Goal: Transaction & Acquisition: Purchase product/service

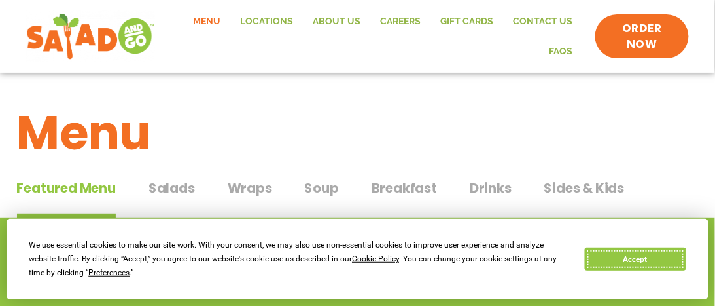
click at [605, 256] on button "Accept" at bounding box center [635, 258] width 101 height 23
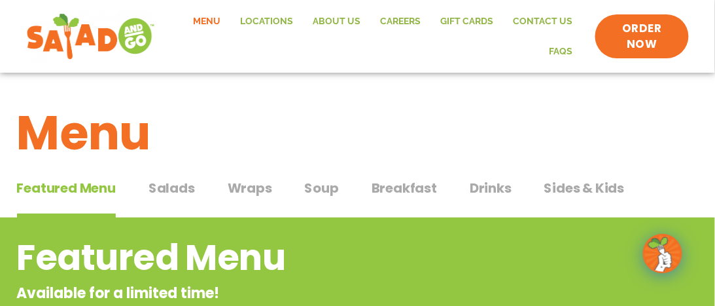
click at [313, 188] on span "Soup" at bounding box center [322, 188] width 34 height 20
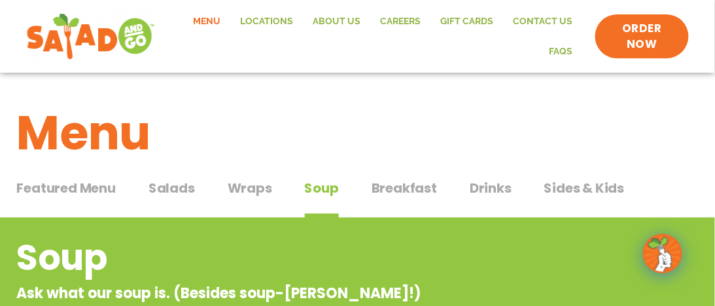
click at [245, 189] on span "Wraps" at bounding box center [250, 188] width 44 height 20
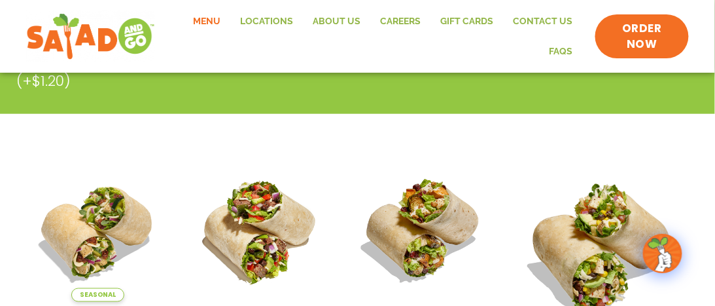
scroll to position [327, 0]
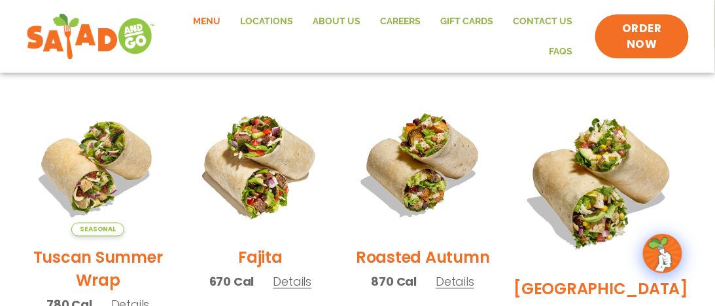
click at [427, 192] on img at bounding box center [422, 164] width 143 height 143
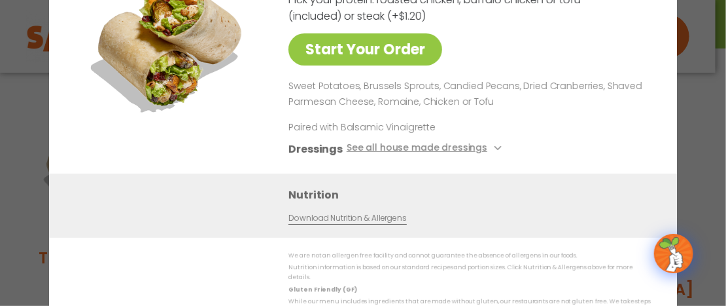
click at [492, 54] on div "Roasted Autumn Wrap 870 Cal Pick your protein: roasted chicken, buffalo chicken…" at bounding box center [467, 64] width 357 height 220
click at [709, 108] on div "Start Your Order Roasted Autumn Wrap 870 Cal Pick your protein: roasted chicken…" at bounding box center [363, 153] width 726 height 306
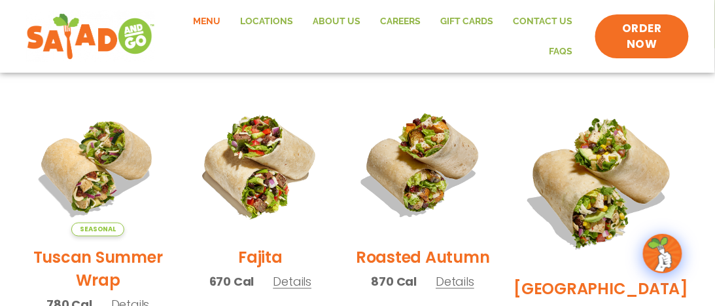
click at [468, 290] on span "Details" at bounding box center [455, 281] width 39 height 16
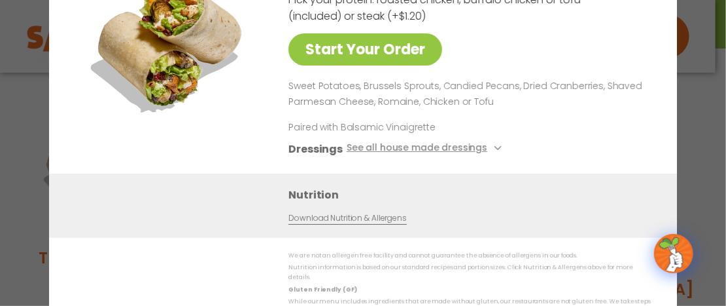
click at [701, 135] on div "Start Your Order Roasted Autumn Wrap 870 Cal Pick your protein: roasted chicken…" at bounding box center [363, 153] width 726 height 306
